Goal: Information Seeking & Learning: Understand process/instructions

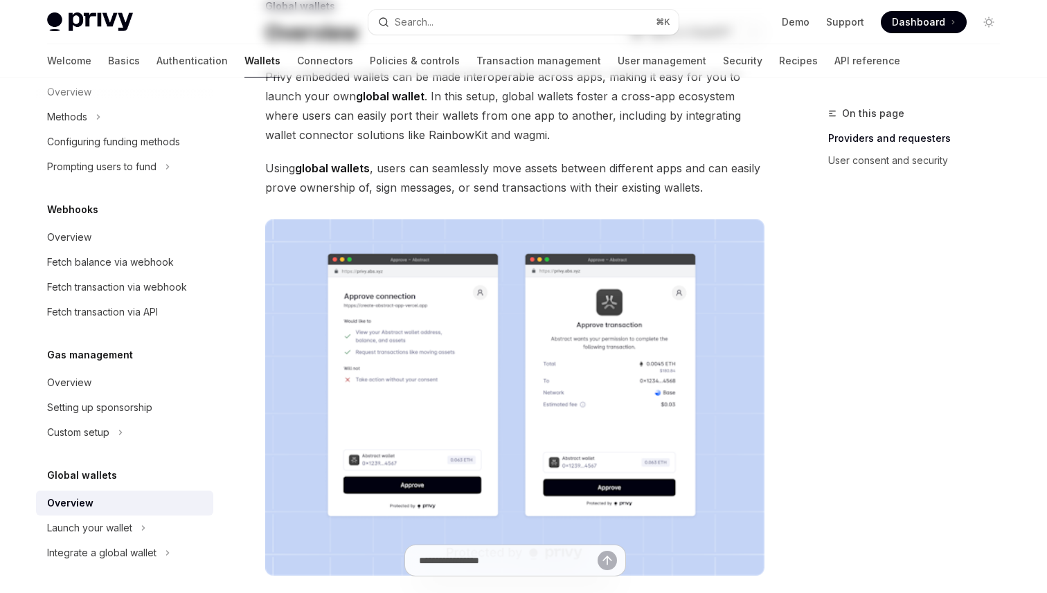
scroll to position [125, 0]
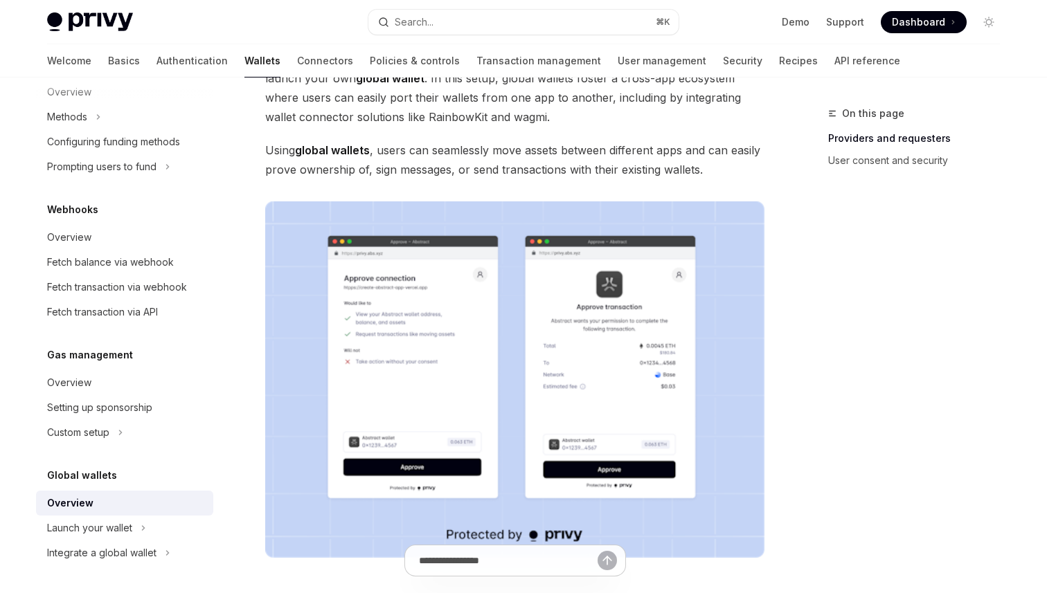
type textarea "*"
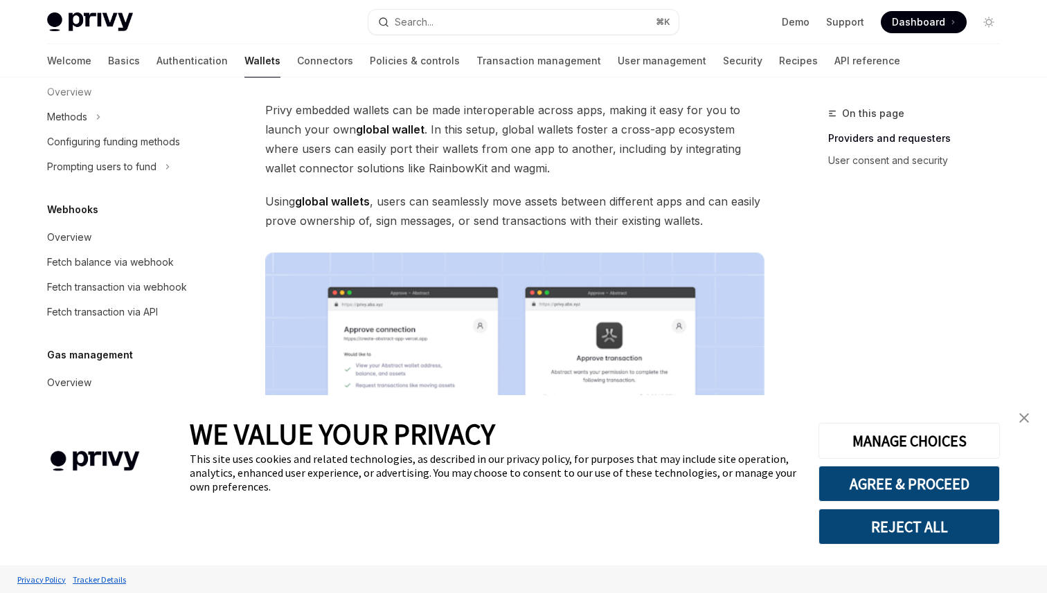
scroll to position [42, 0]
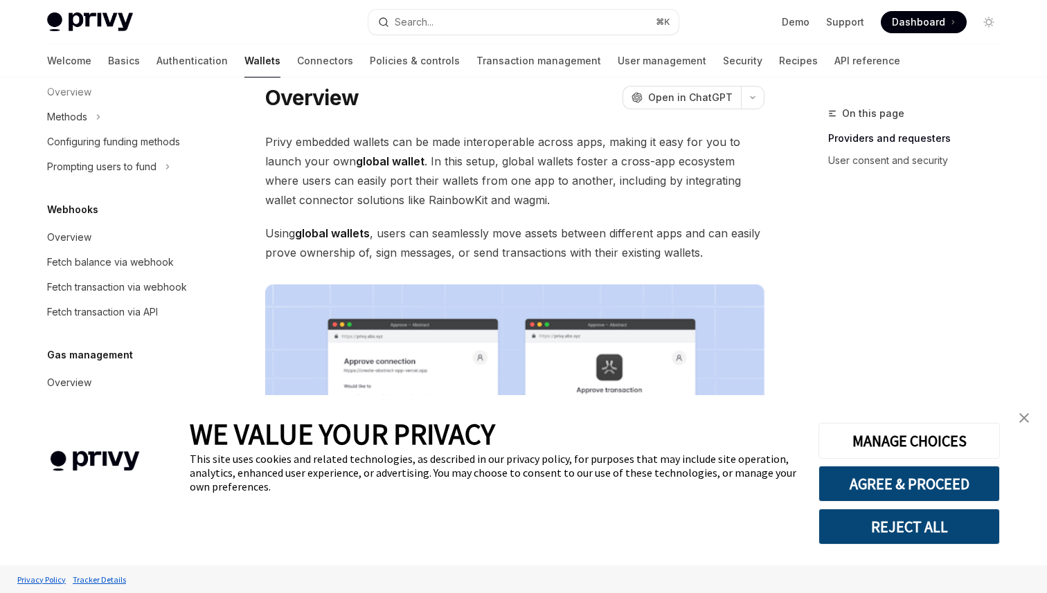
click at [904, 529] on button "REJECT ALL" at bounding box center [908, 527] width 181 height 36
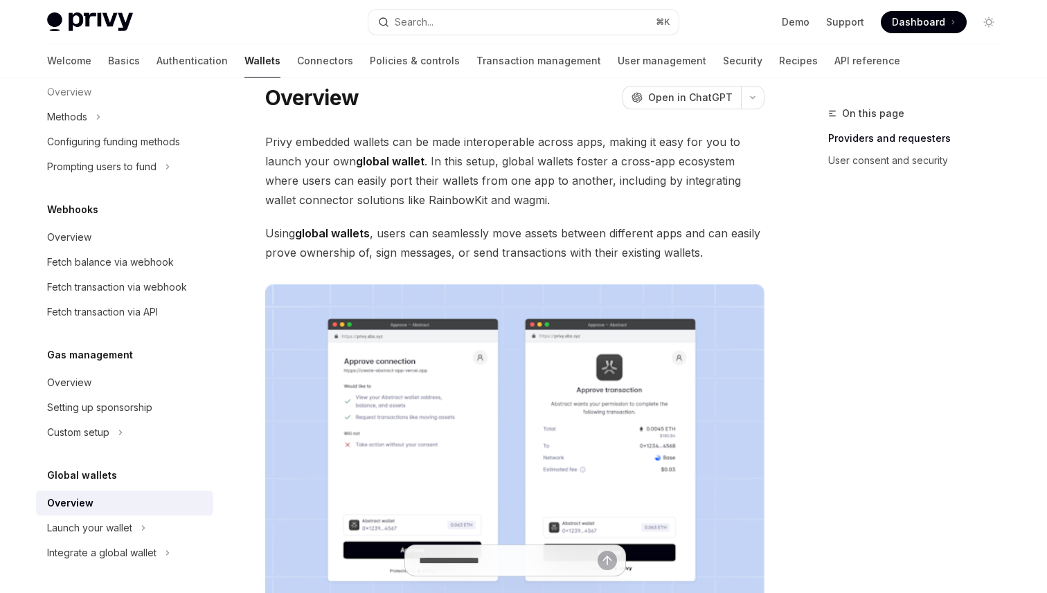
scroll to position [0, 0]
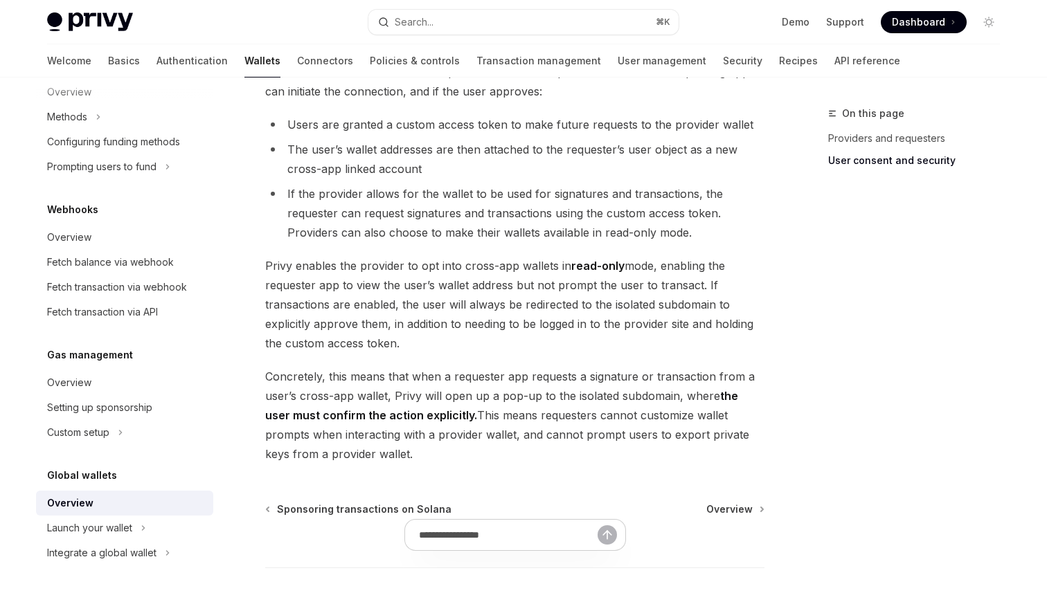
scroll to position [1180, 0]
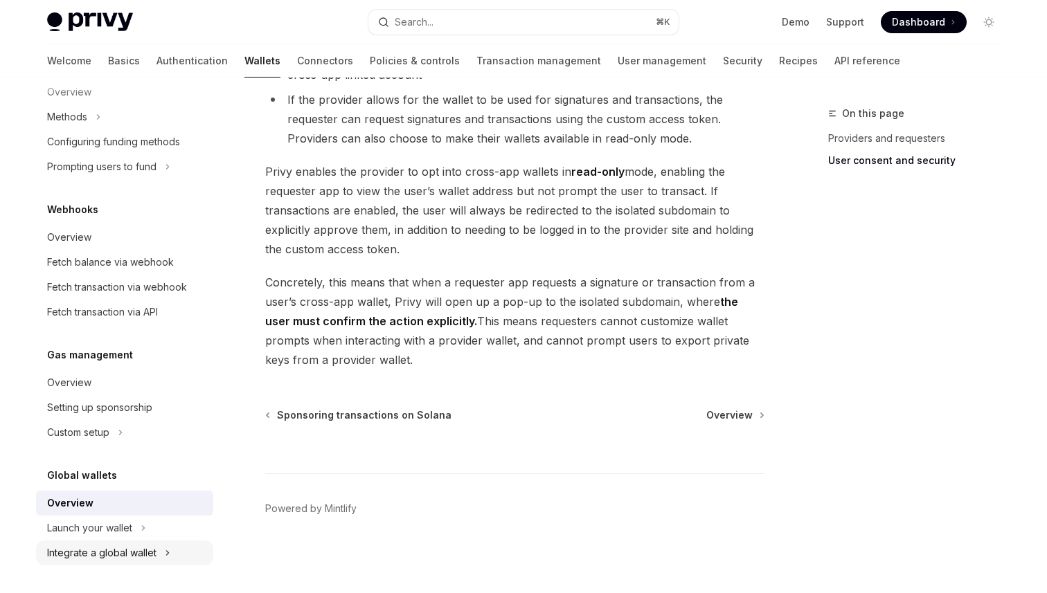
click at [124, 546] on div "Integrate a global wallet" at bounding box center [101, 553] width 109 height 17
type textarea "*"
